Goal: Information Seeking & Learning: Learn about a topic

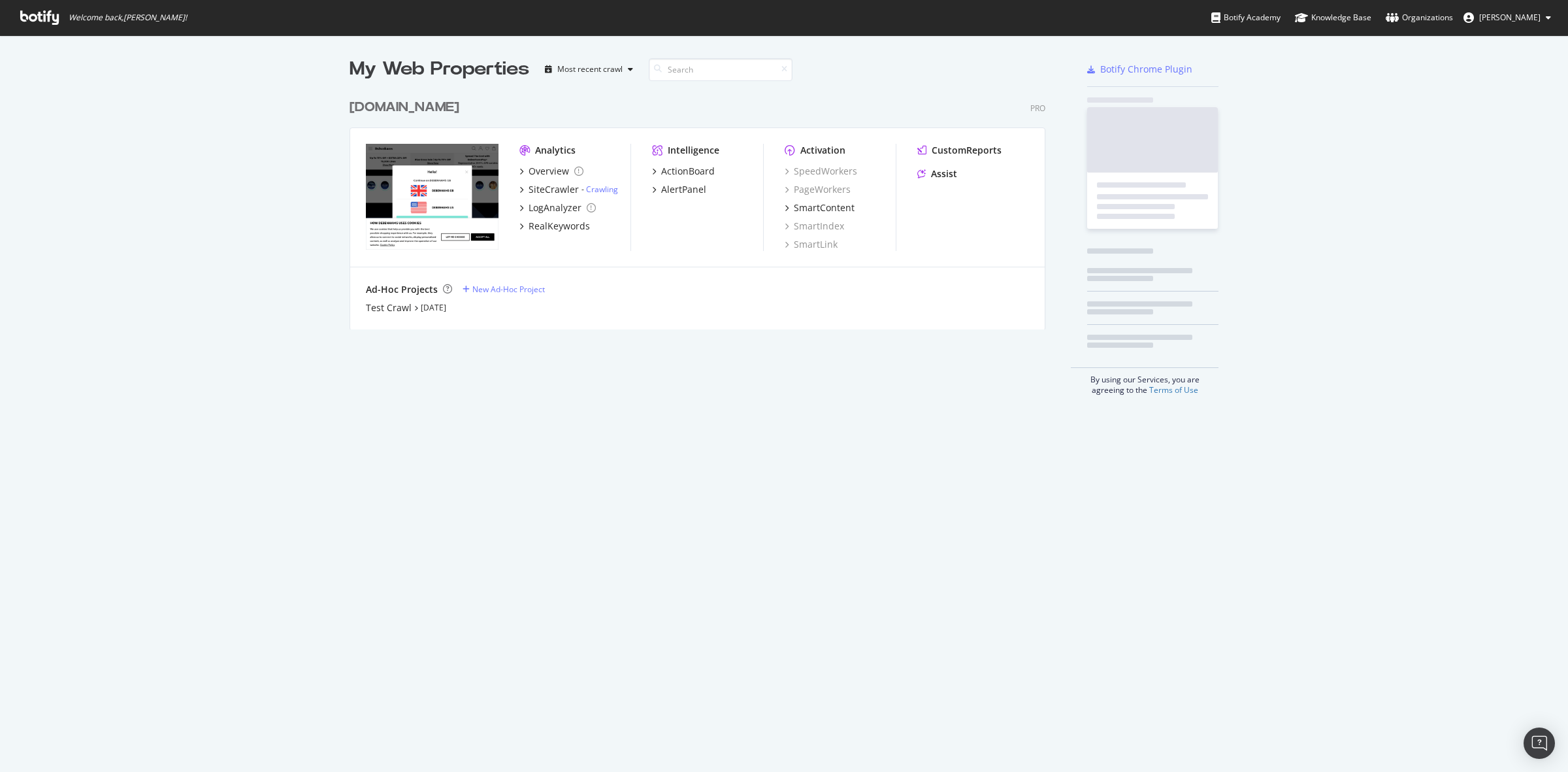
scroll to position [759, 1543]
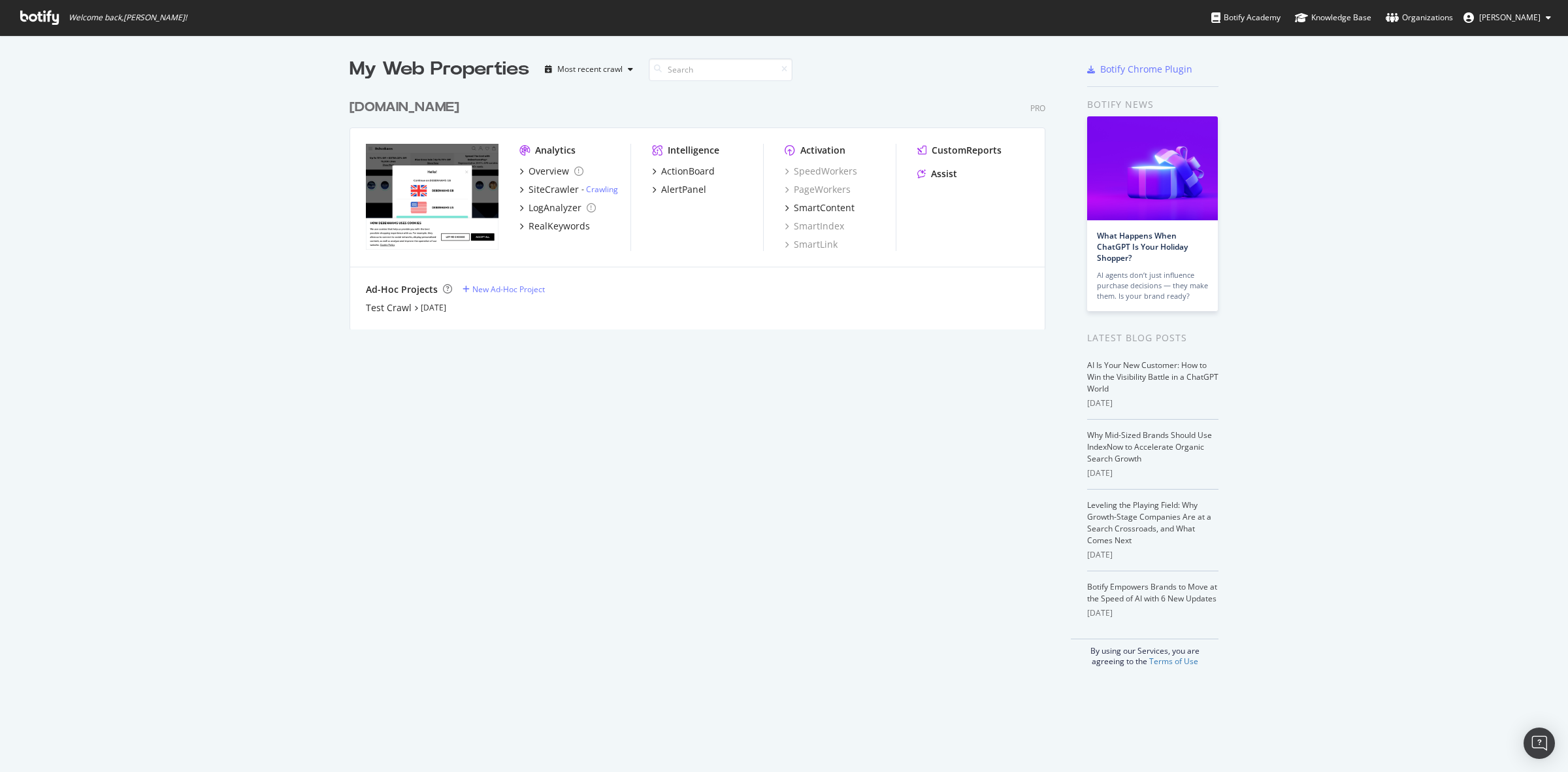
click at [407, 111] on div "[DOMAIN_NAME]" at bounding box center [404, 107] width 110 height 19
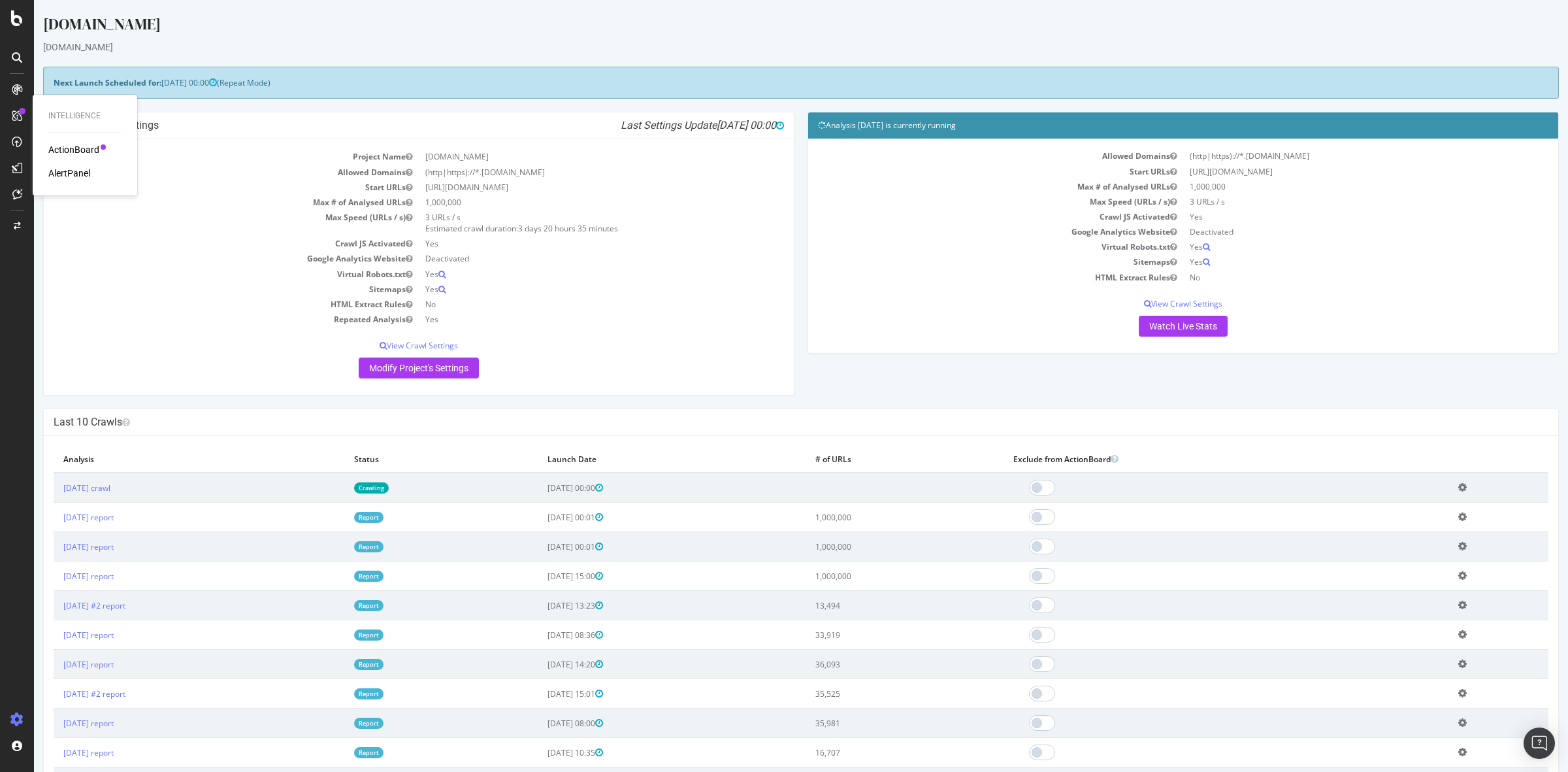
click at [65, 148] on div "ActionBoard" at bounding box center [74, 149] width 51 height 13
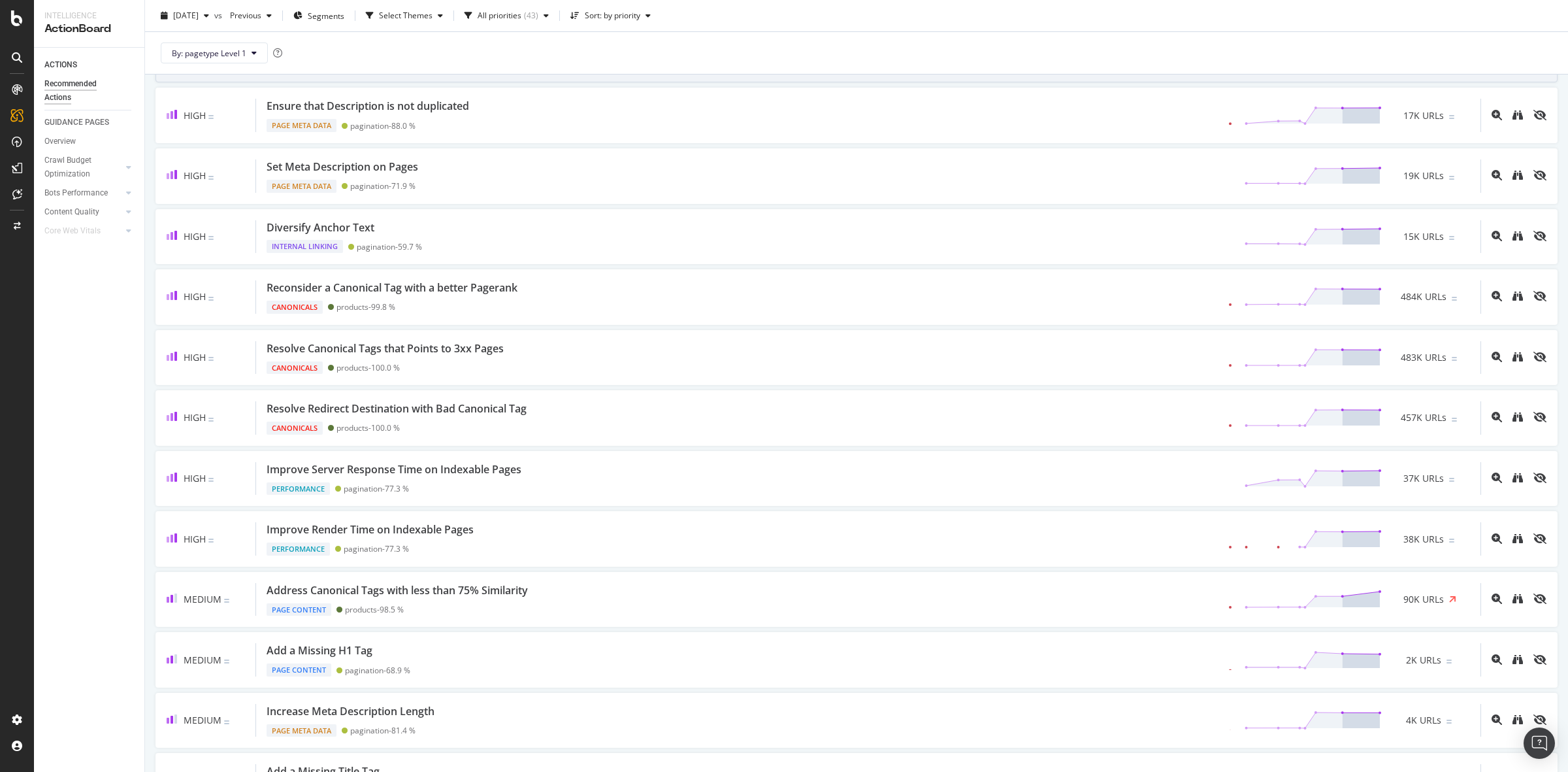
scroll to position [572, 0]
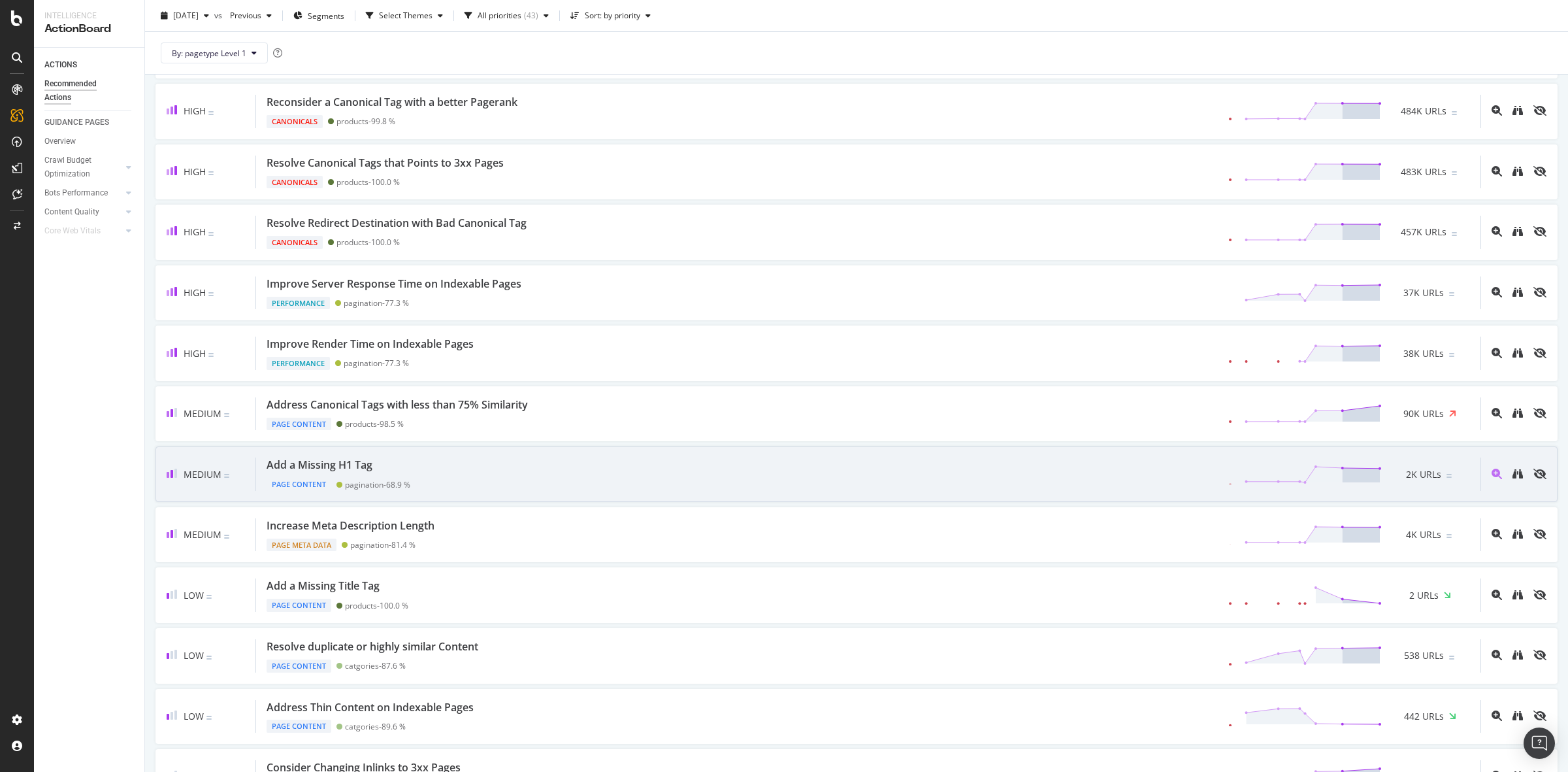
click at [536, 465] on div "Add a Missing H1 Tag Page Content pagination - 68.9 % 2K URLs" at bounding box center [869, 474] width 1225 height 33
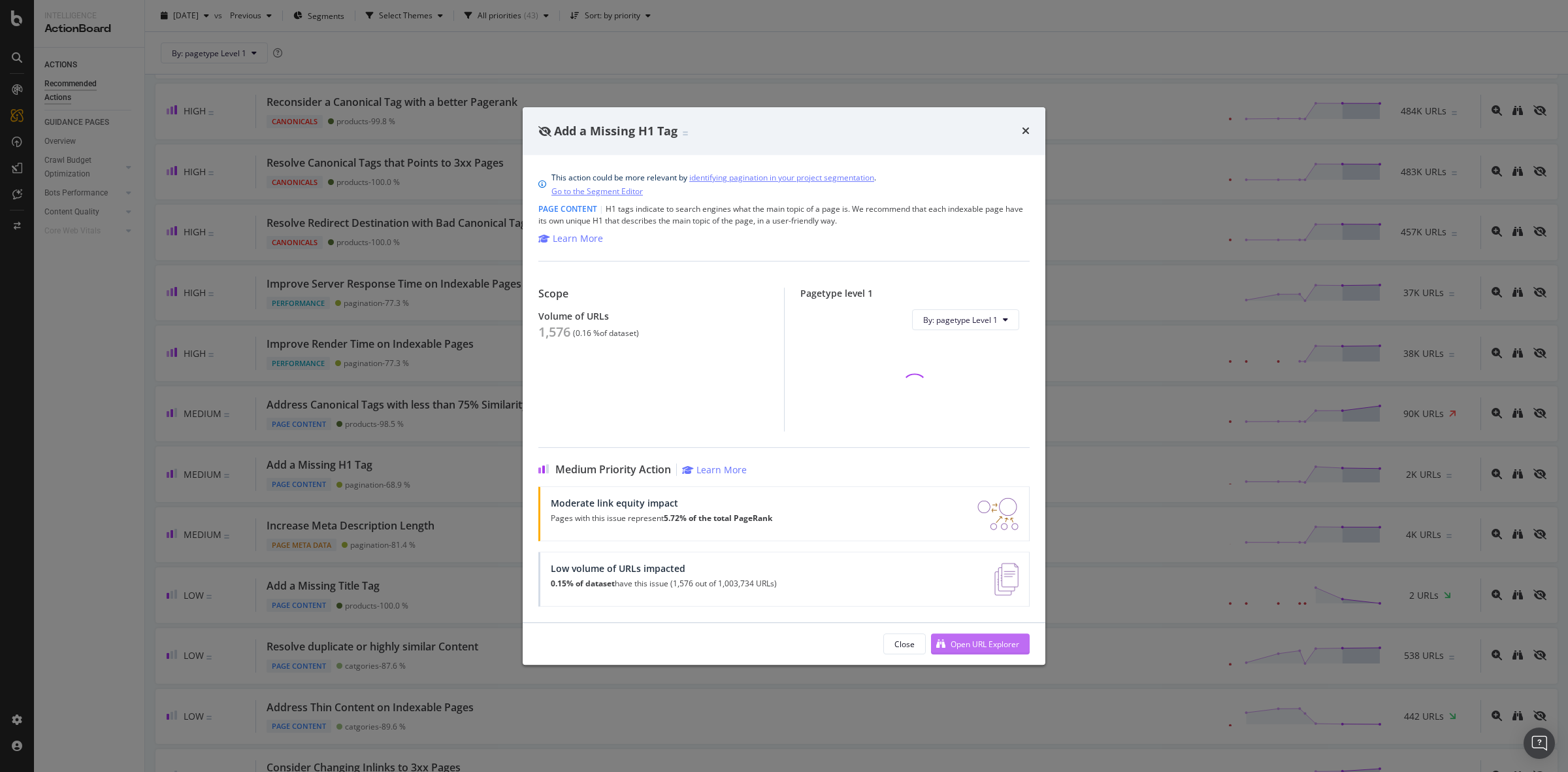
click at [979, 645] on div "Open URL Explorer" at bounding box center [984, 643] width 69 height 11
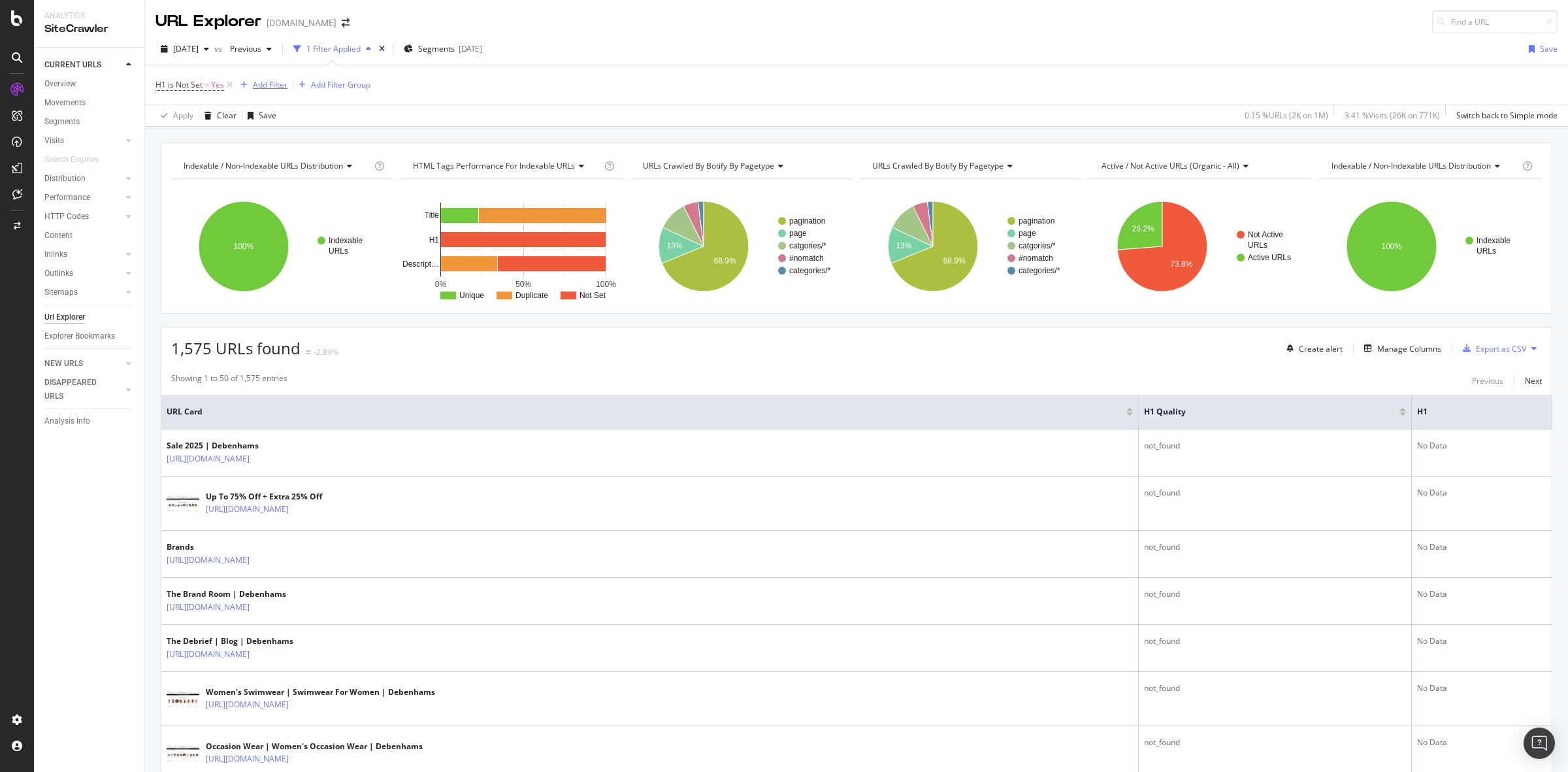
click at [269, 82] on div "Add Filter" at bounding box center [270, 84] width 35 height 11
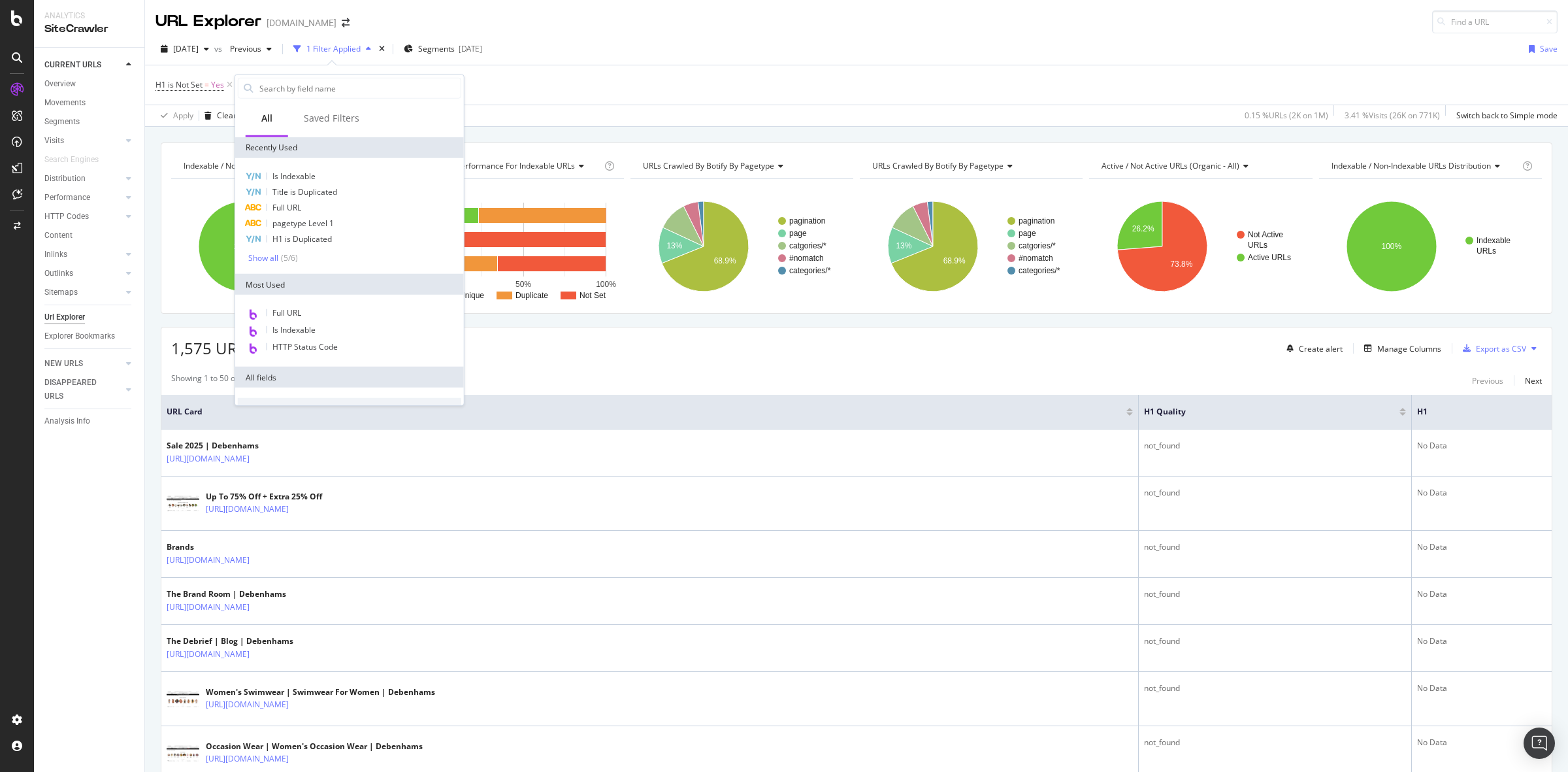
click at [312, 208] on div "Full URL" at bounding box center [349, 207] width 223 height 16
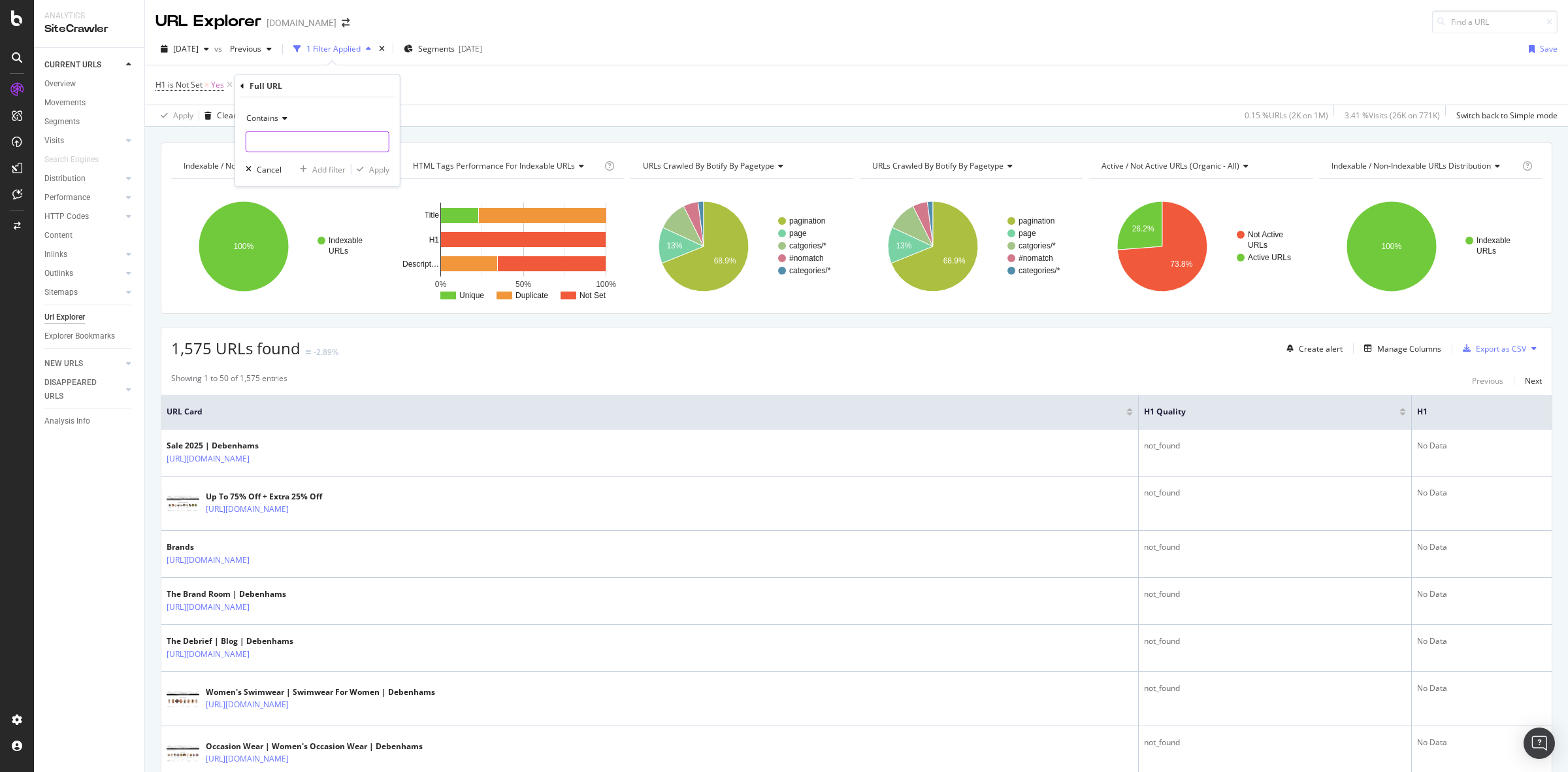
click at [325, 144] on input "text" at bounding box center [317, 141] width 142 height 21
type input "the-debrief"
click at [375, 171] on div "Apply" at bounding box center [380, 168] width 20 height 11
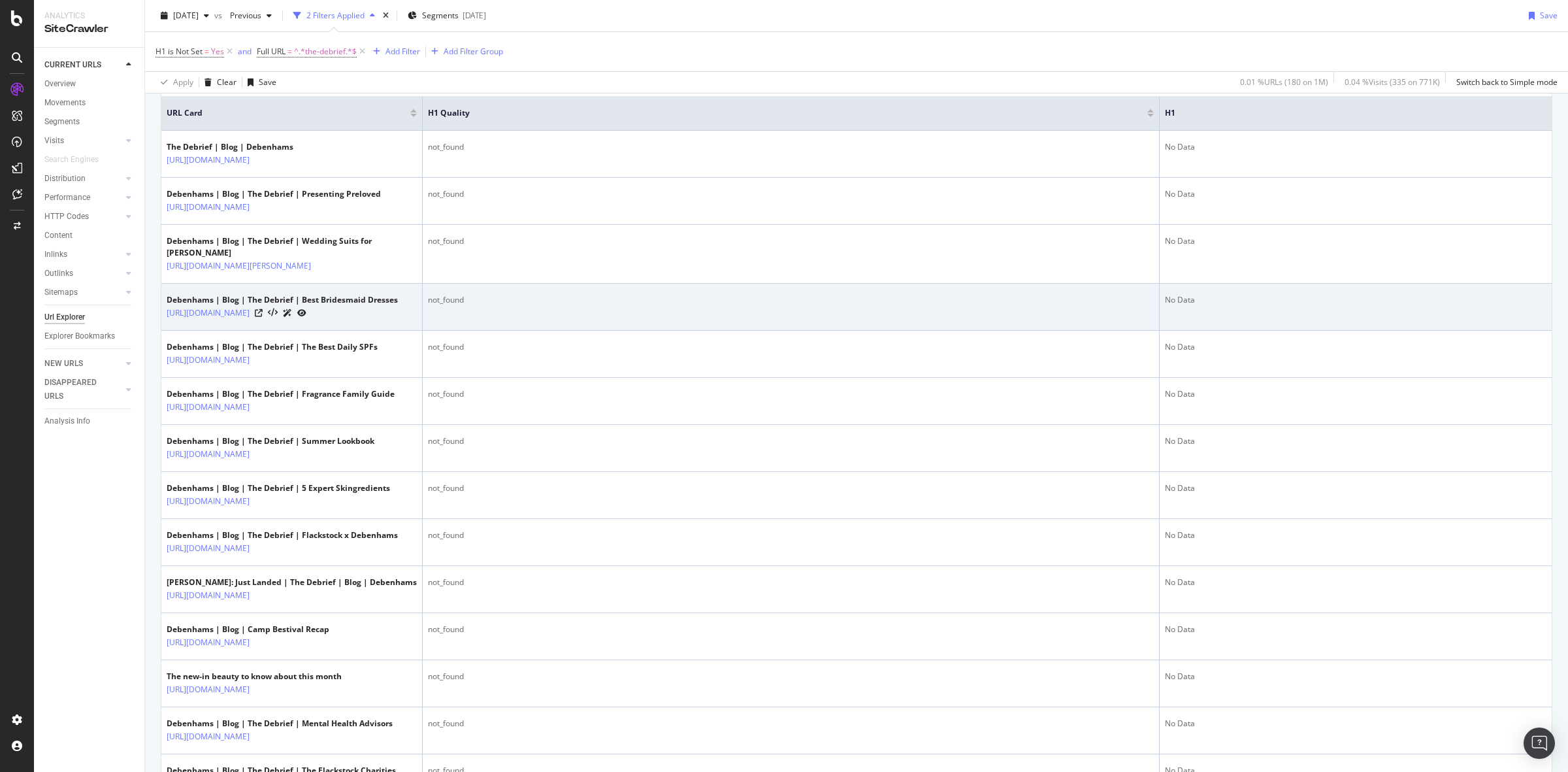
scroll to position [408, 0]
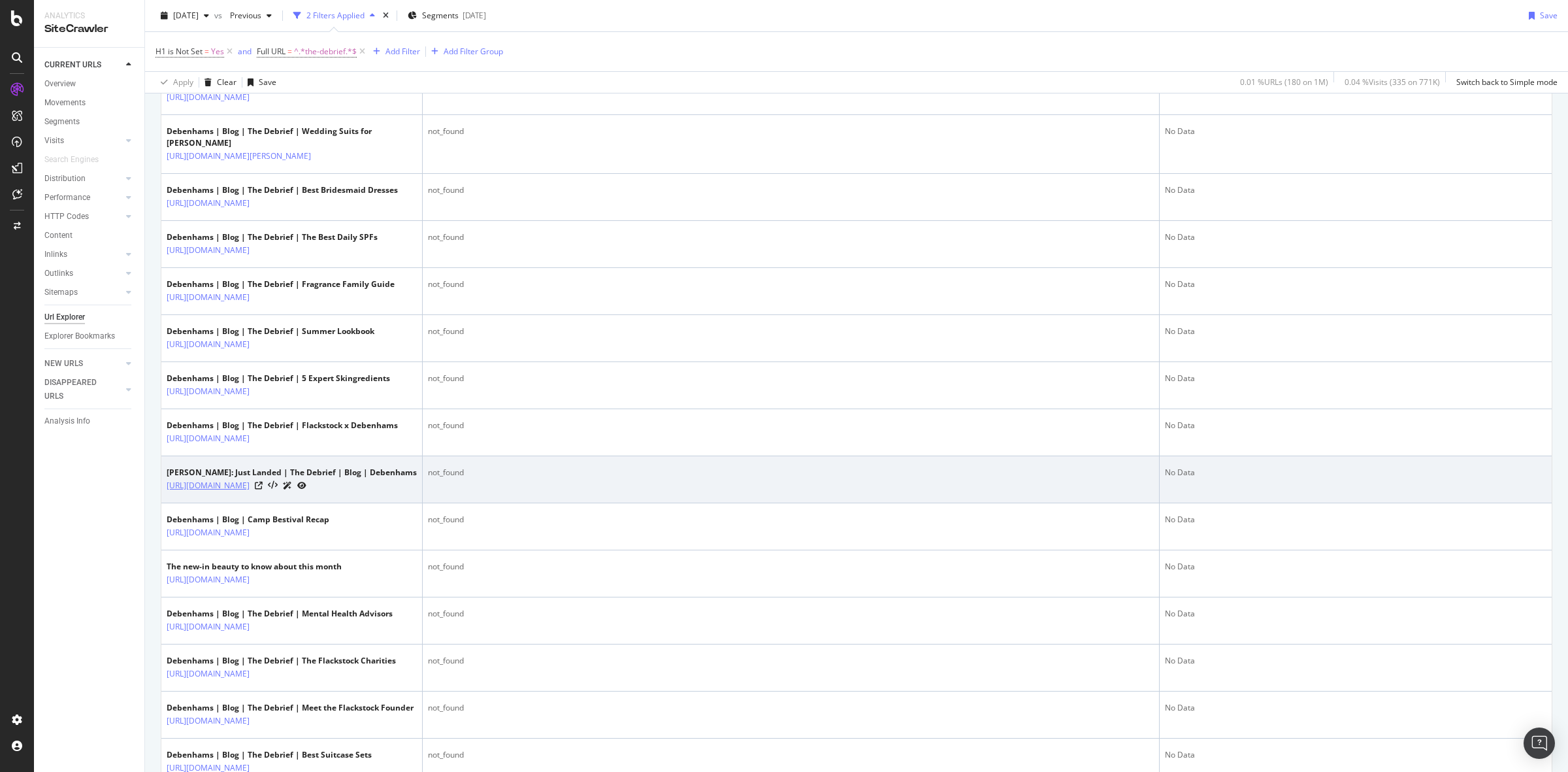
click at [237, 492] on link "https://www.debenhams.com/pages/the-debrief/beauty/estee-lauder-just-landed" at bounding box center [208, 485] width 83 height 13
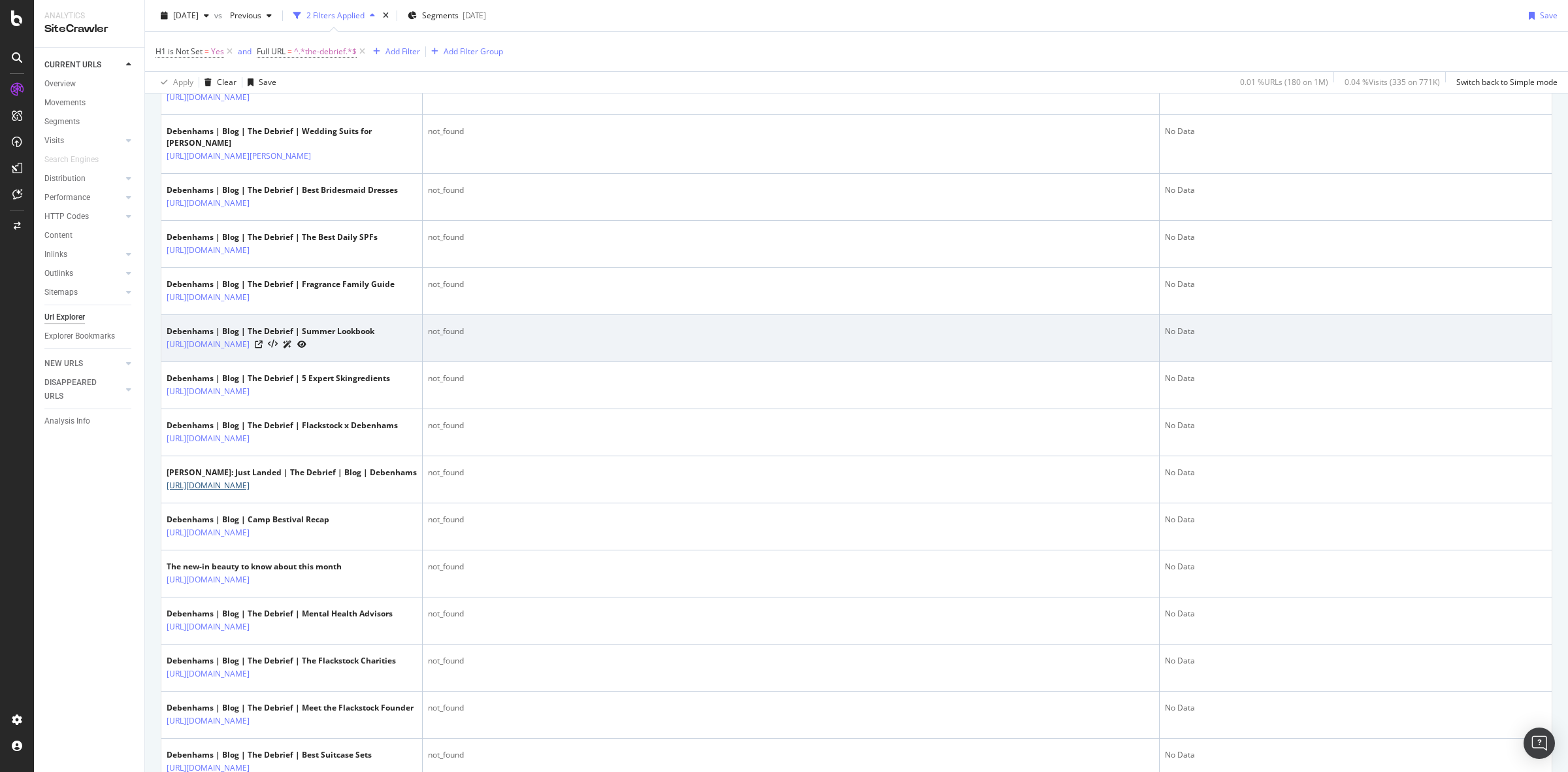
scroll to position [163, 0]
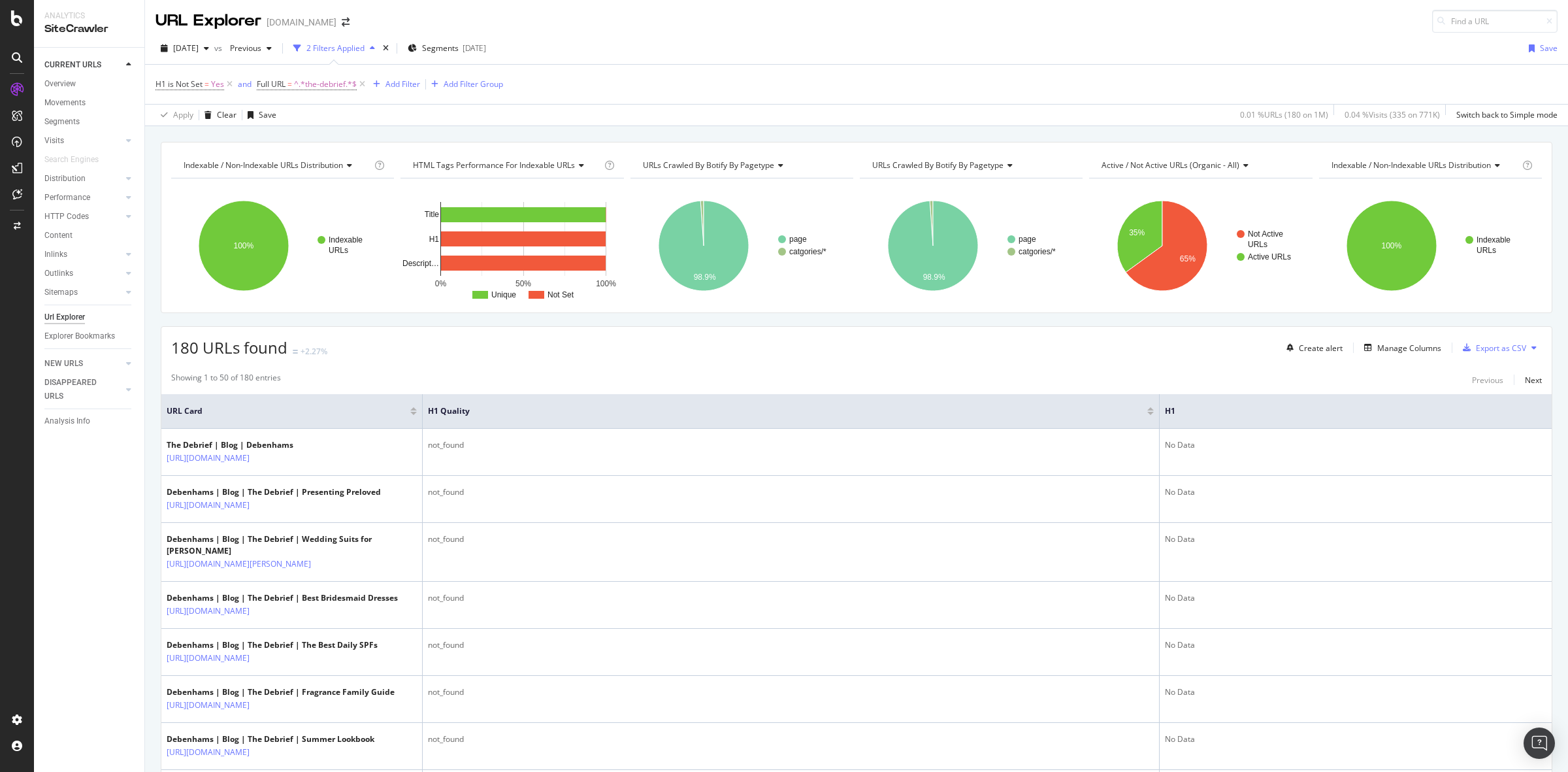
scroll to position [0, 0]
